Goal: Information Seeking & Learning: Learn about a topic

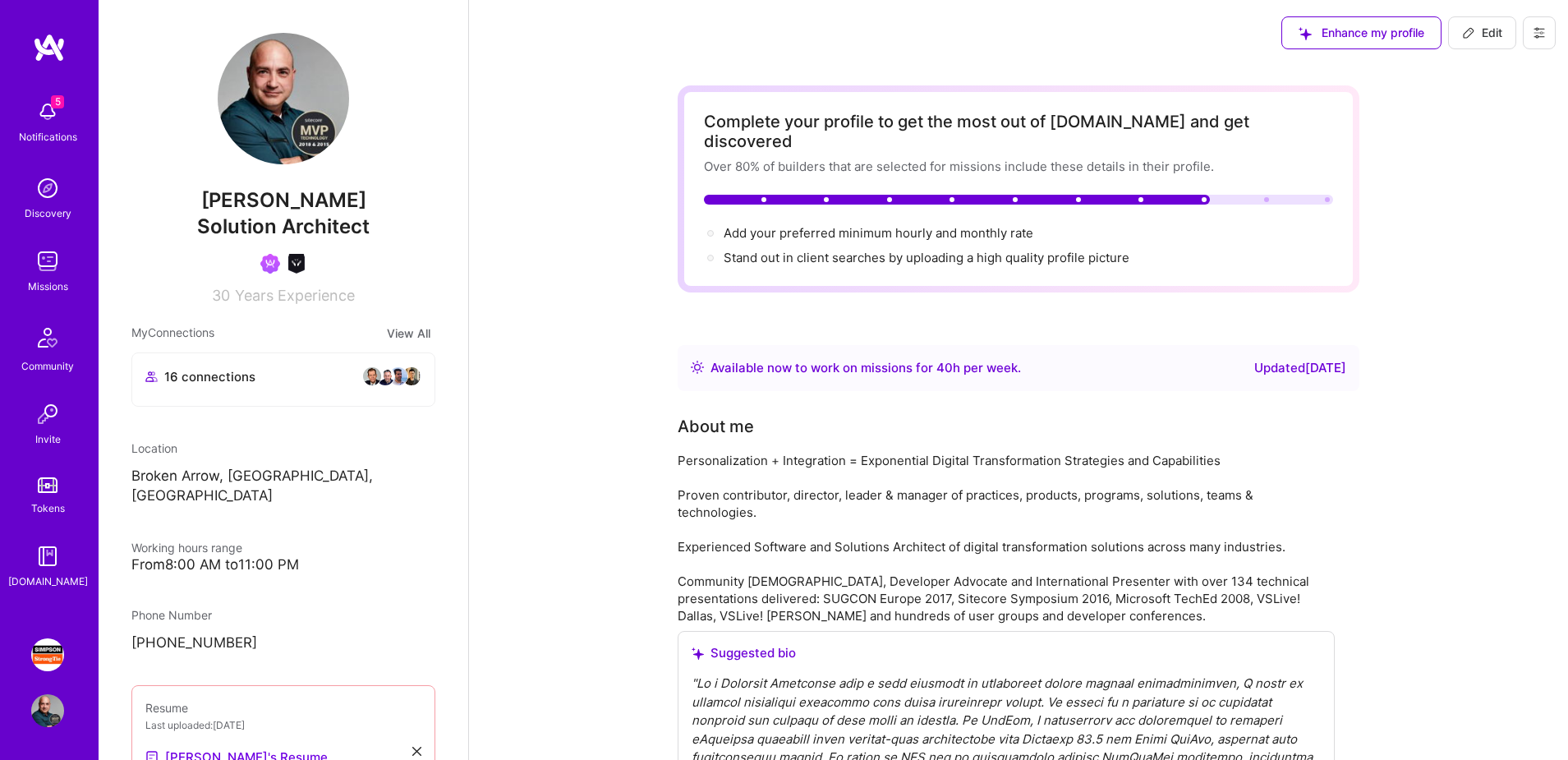
click at [29, 655] on link "[PERSON_NAME] Strong-Tie: Full-stack engineering team for Platform" at bounding box center [48, 655] width 41 height 33
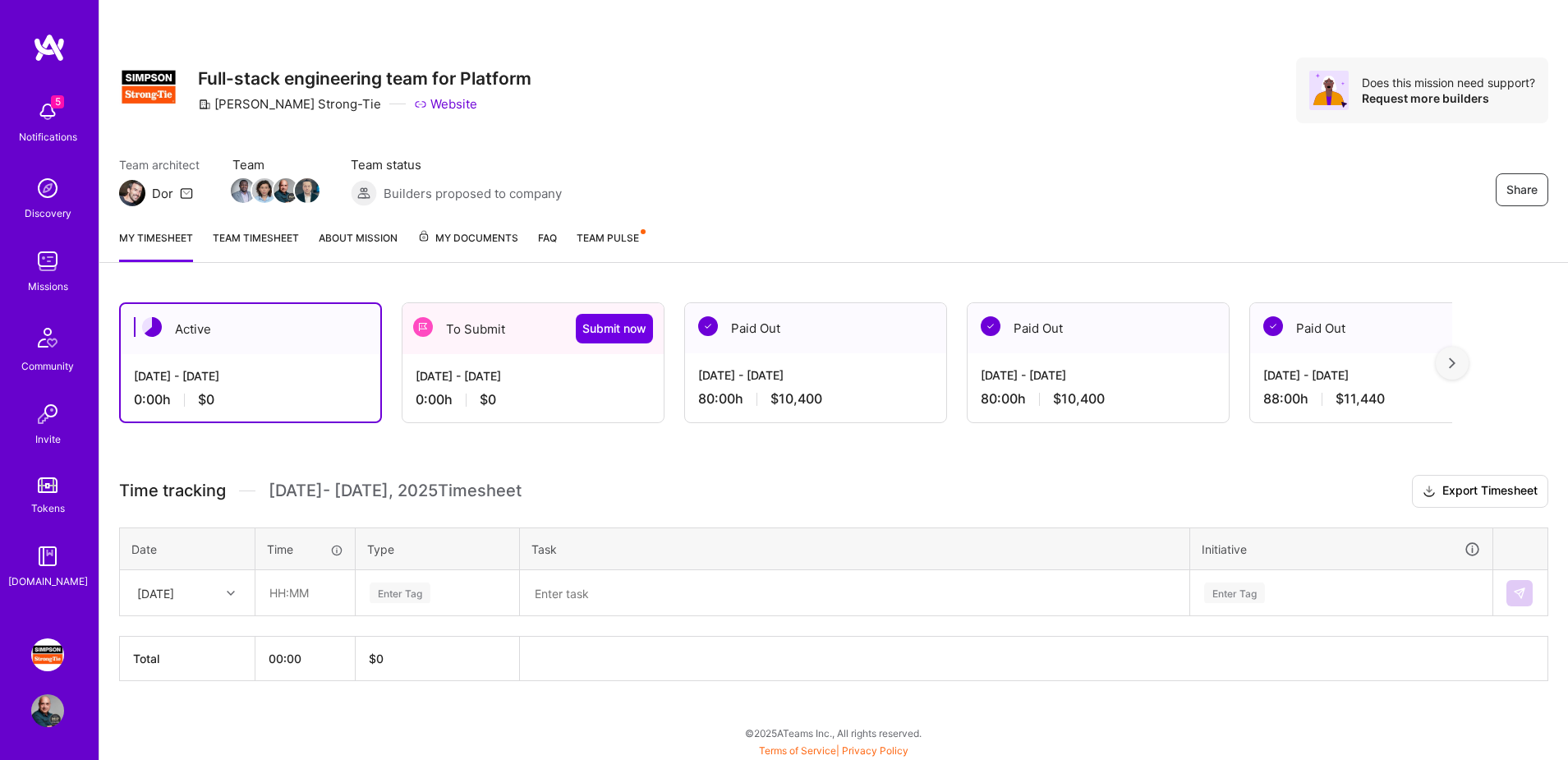
click at [555, 237] on link "FAQ" at bounding box center [547, 245] width 19 height 33
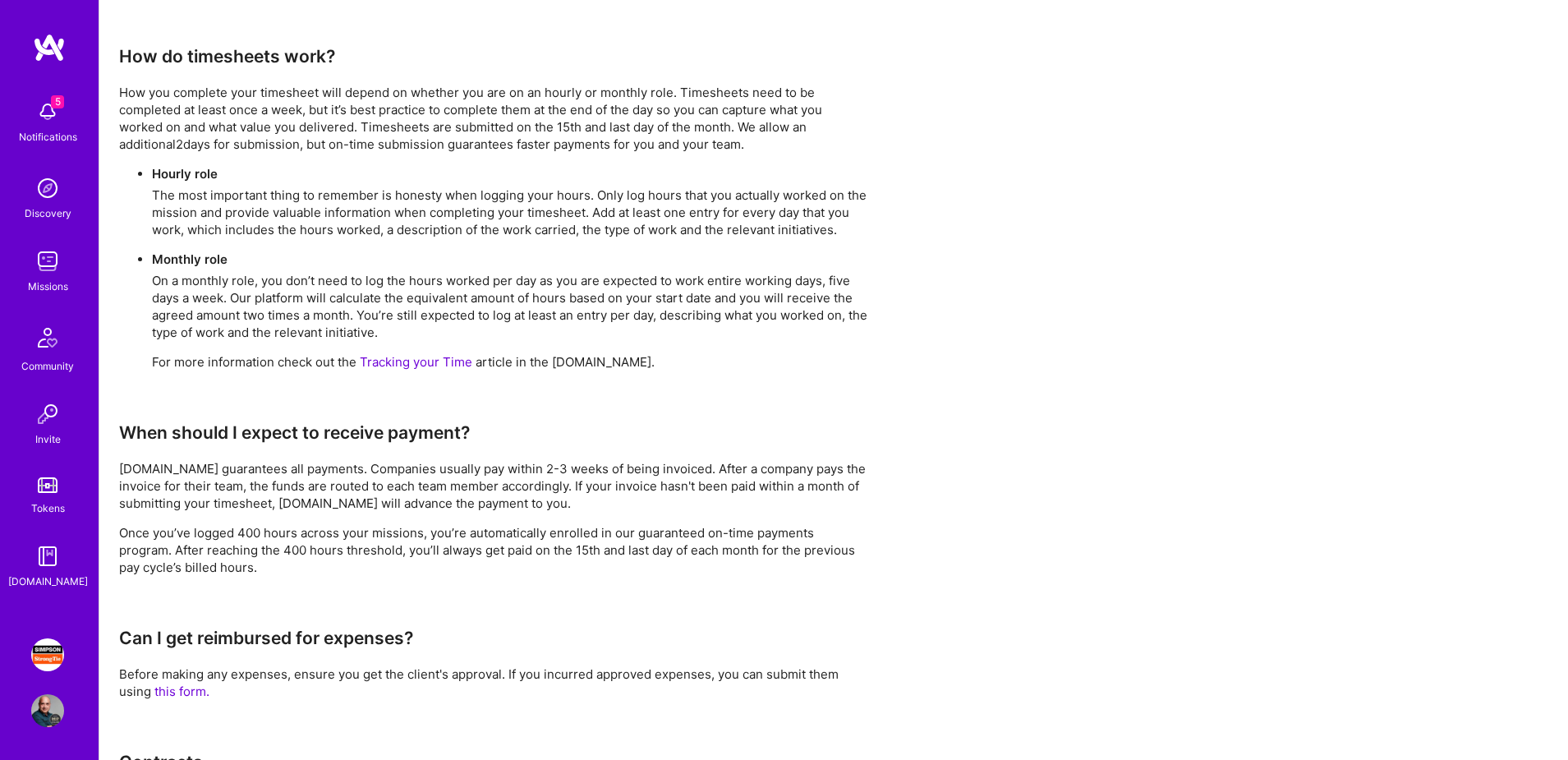
scroll to position [1071, 0]
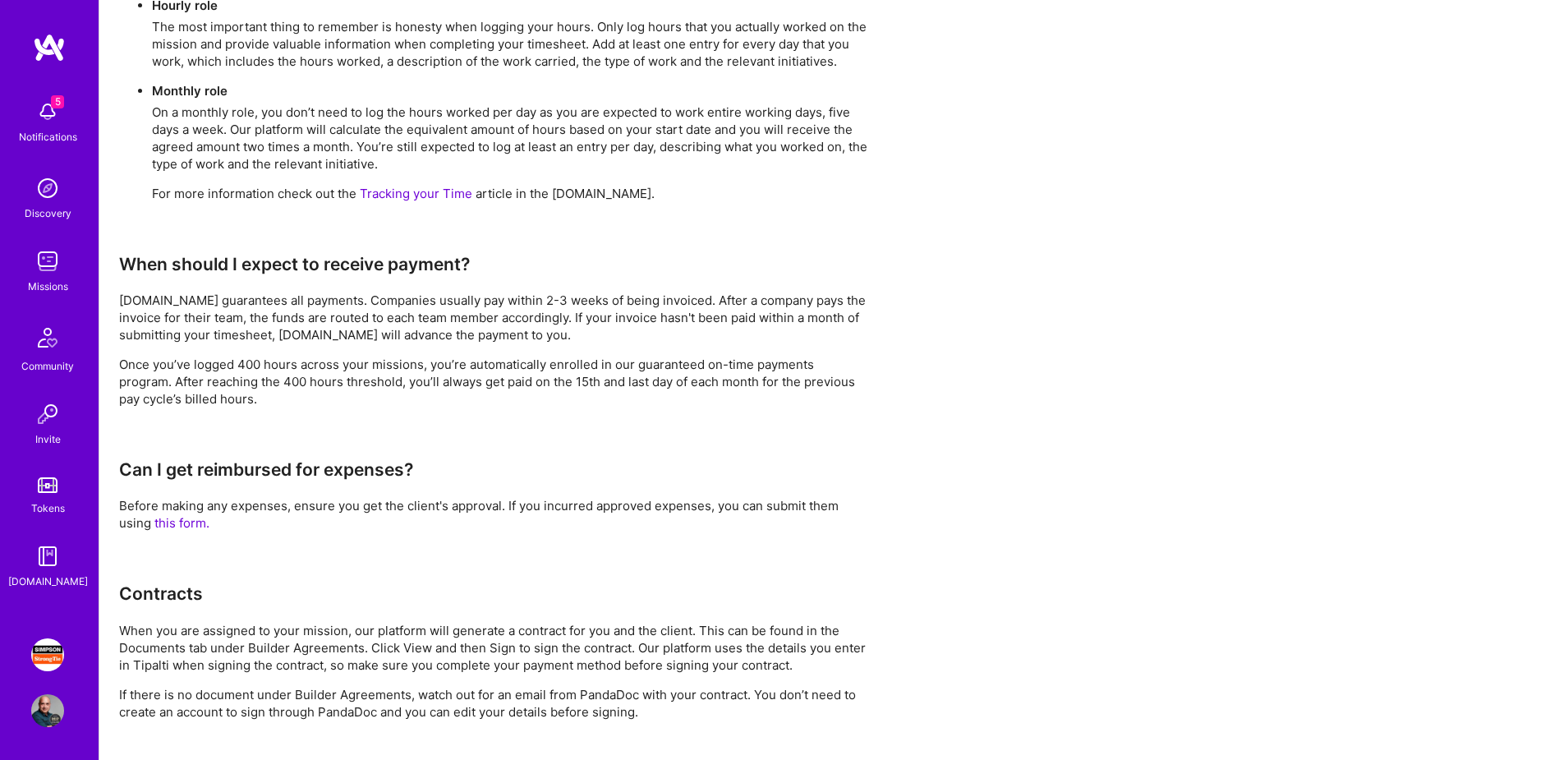
click at [41, 719] on img at bounding box center [47, 710] width 33 height 33
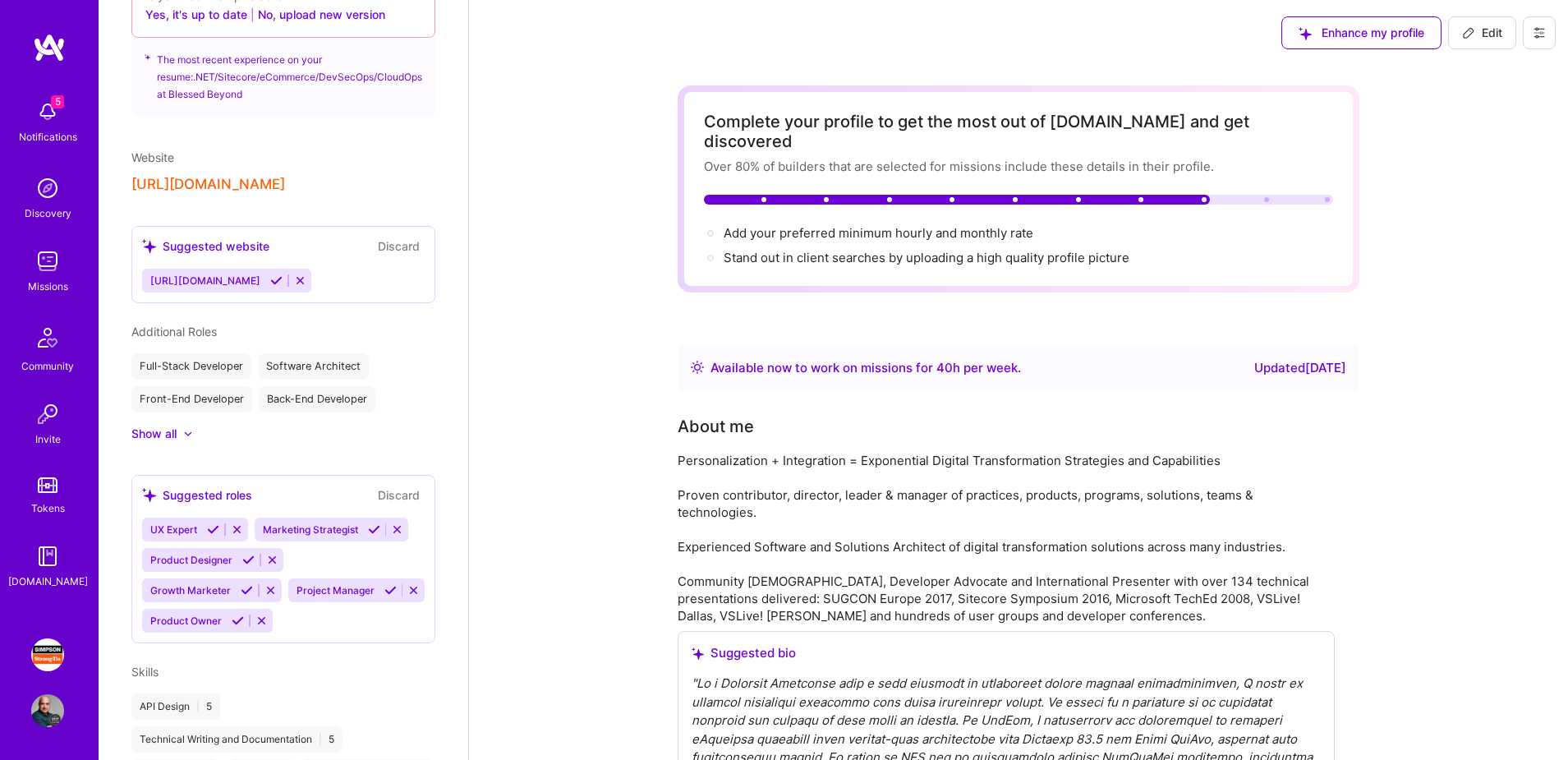
scroll to position [782, 0]
click at [39, 671] on link "[PERSON_NAME] Strong-Tie: Full-stack engineering team for Platform" at bounding box center [48, 655] width 41 height 33
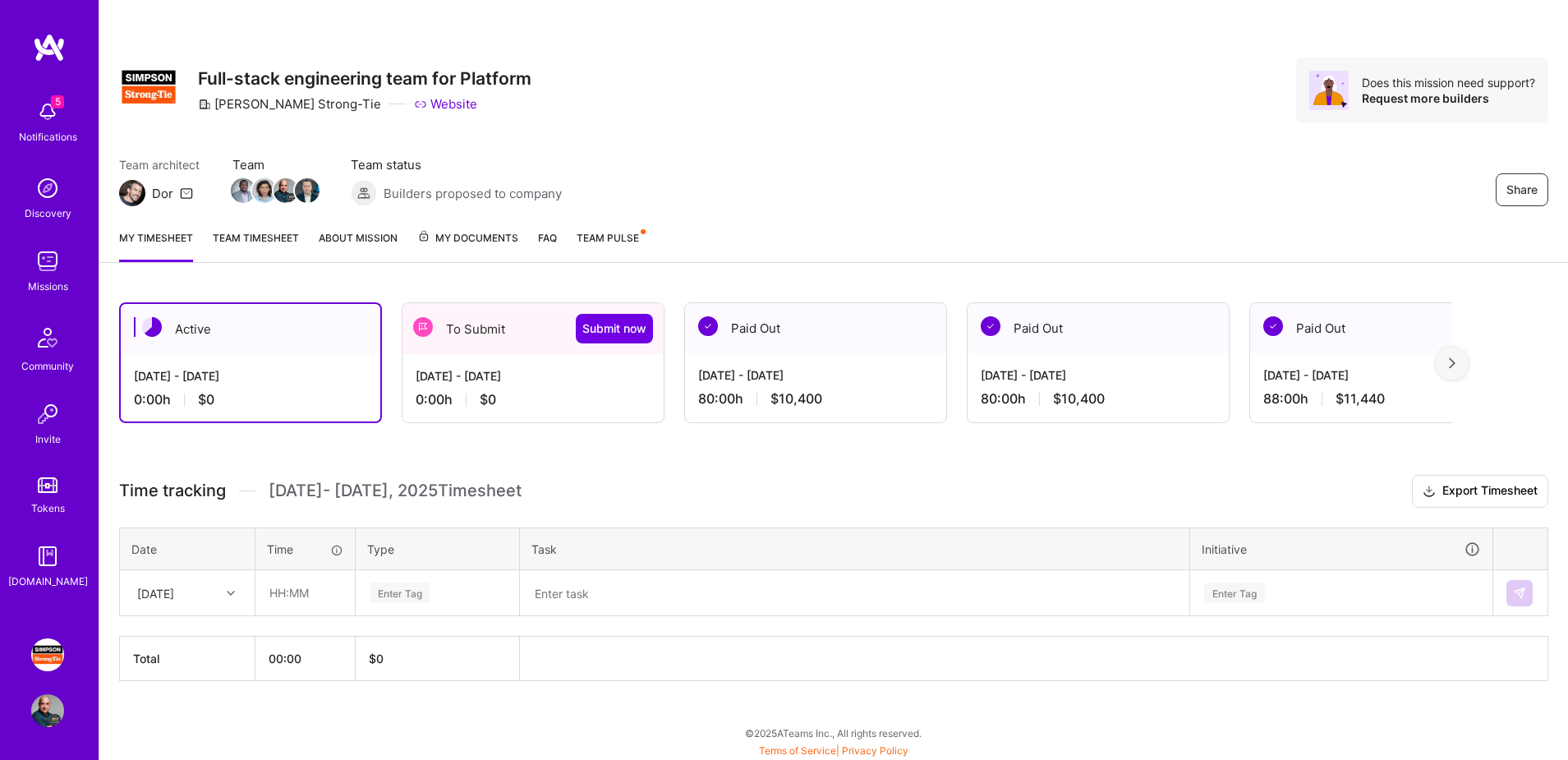
click at [551, 238] on link "FAQ" at bounding box center [547, 245] width 19 height 33
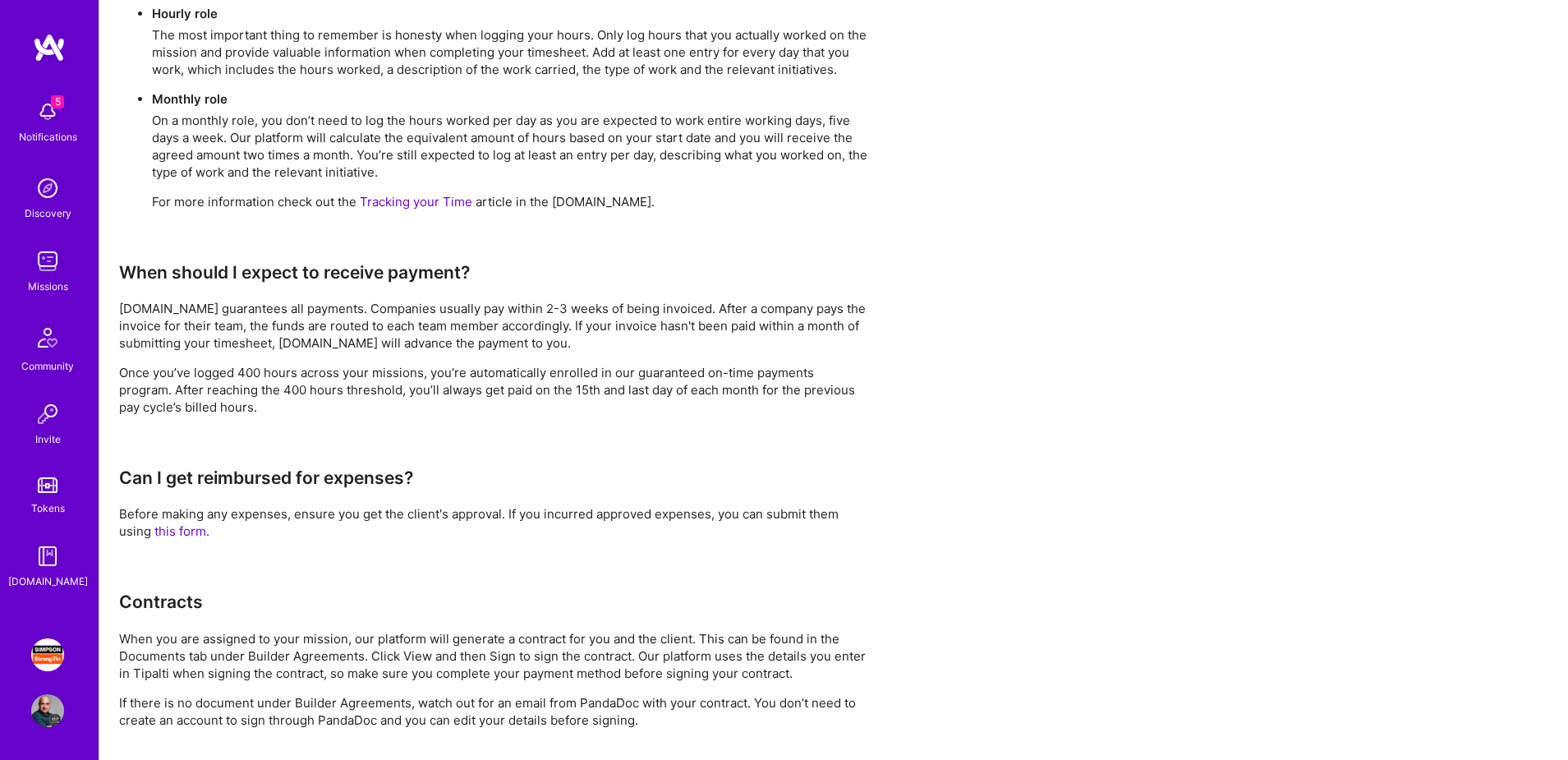
scroll to position [1095, 0]
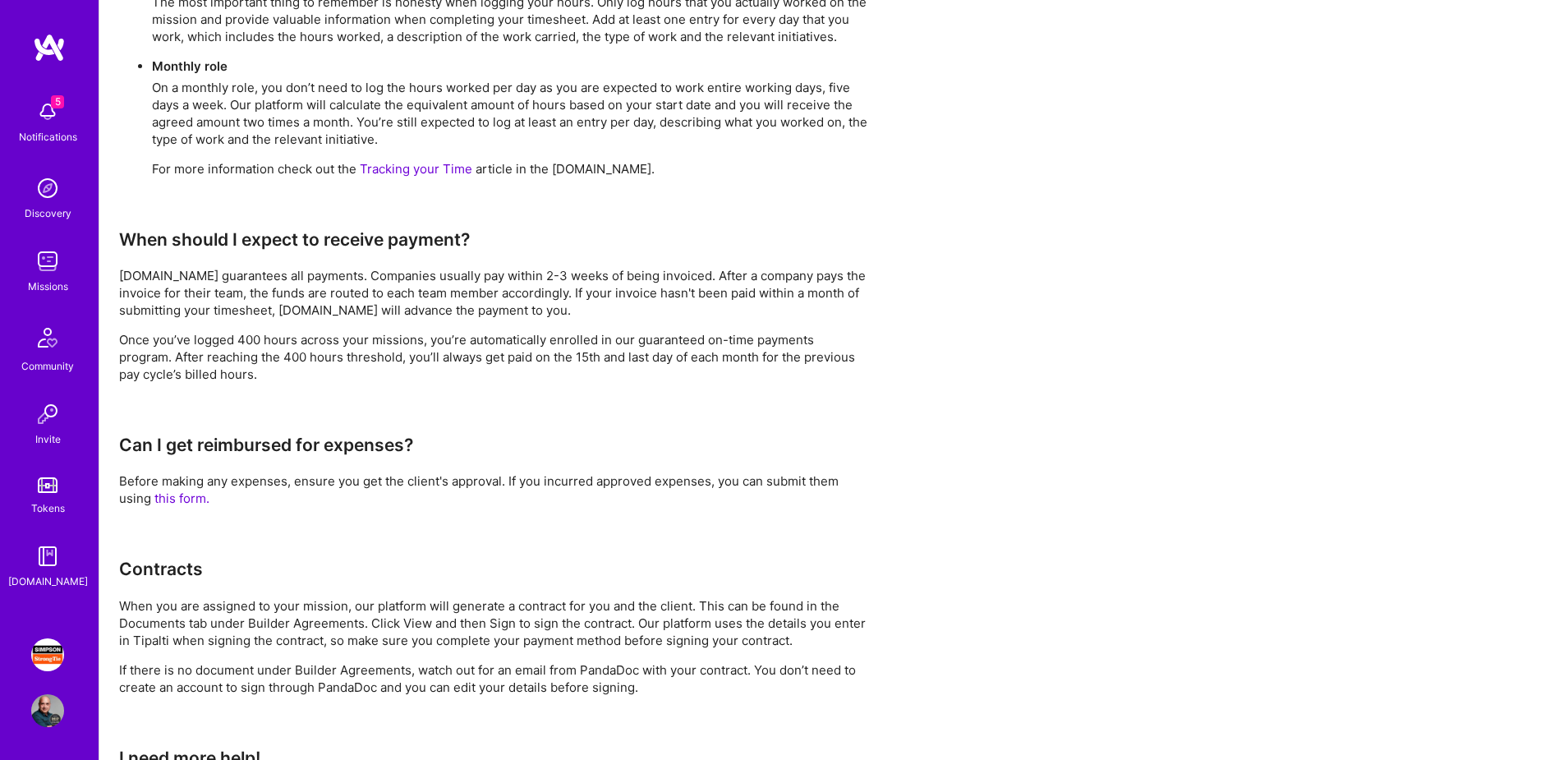
click at [180, 500] on link "this form." at bounding box center [182, 498] width 55 height 16
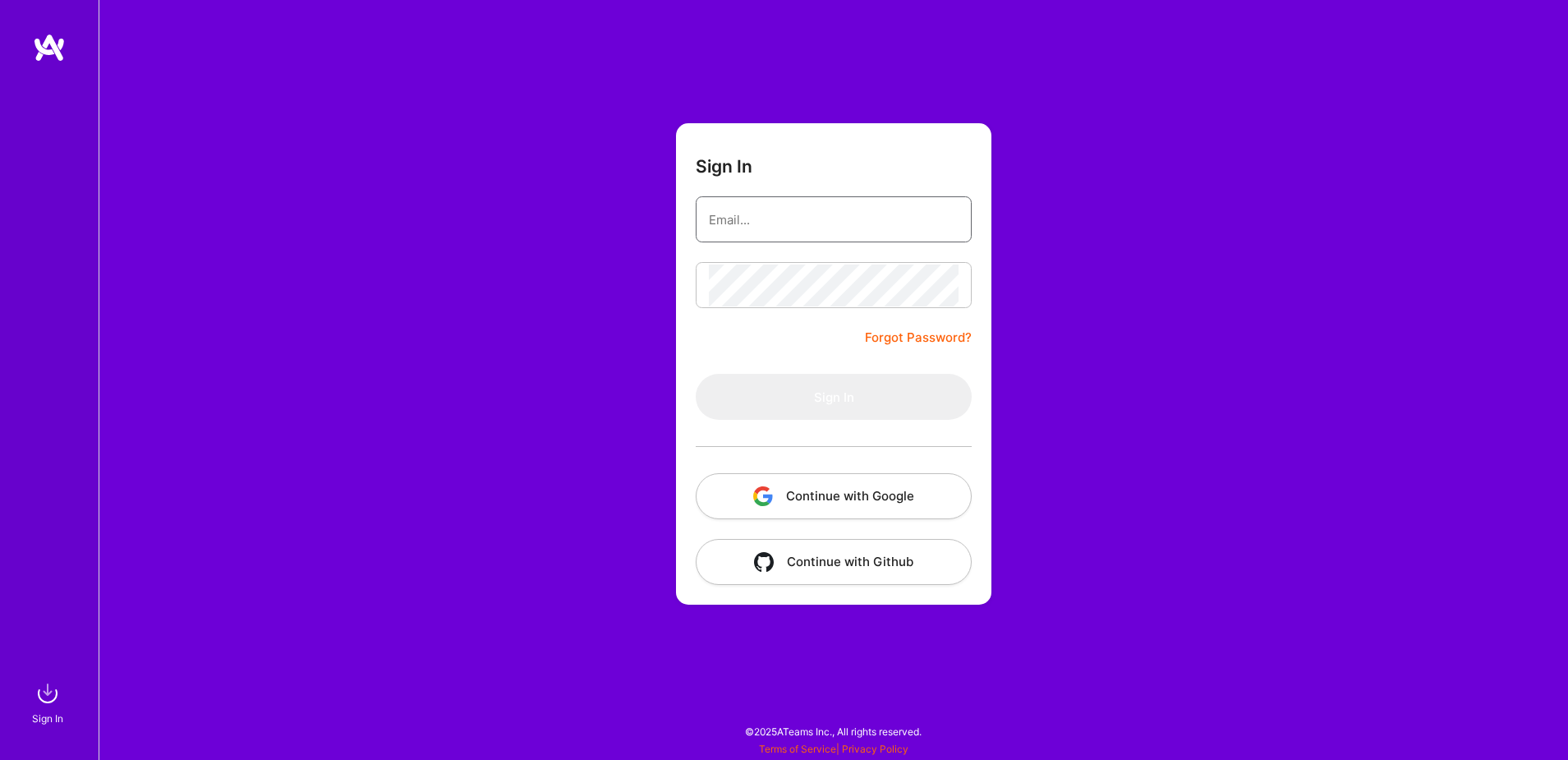
type input "[EMAIL_ADDRESS][DOMAIN_NAME]"
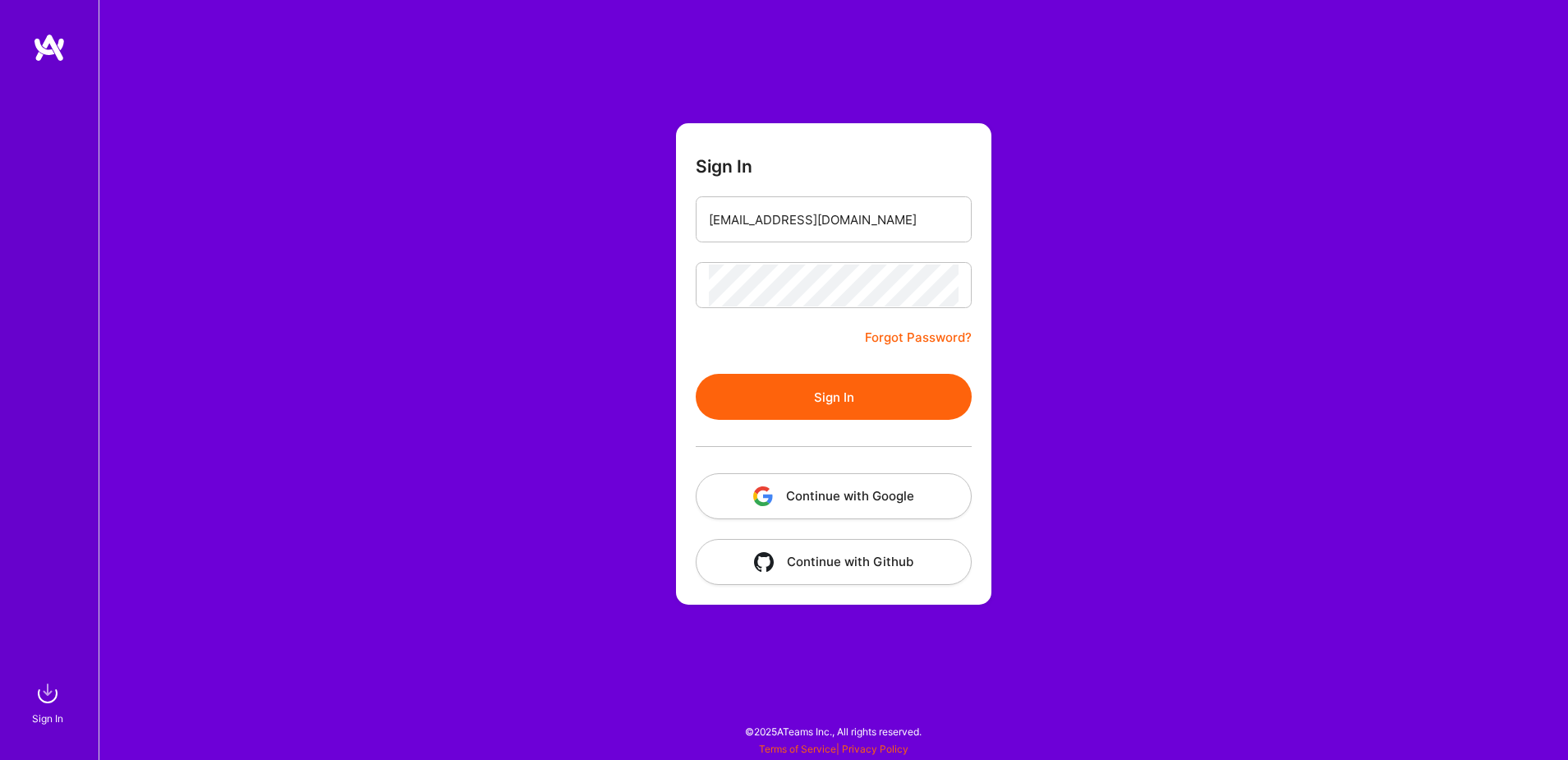
click at [904, 503] on button "Continue with Google" at bounding box center [833, 496] width 276 height 46
